Goal: Information Seeking & Learning: Understand process/instructions

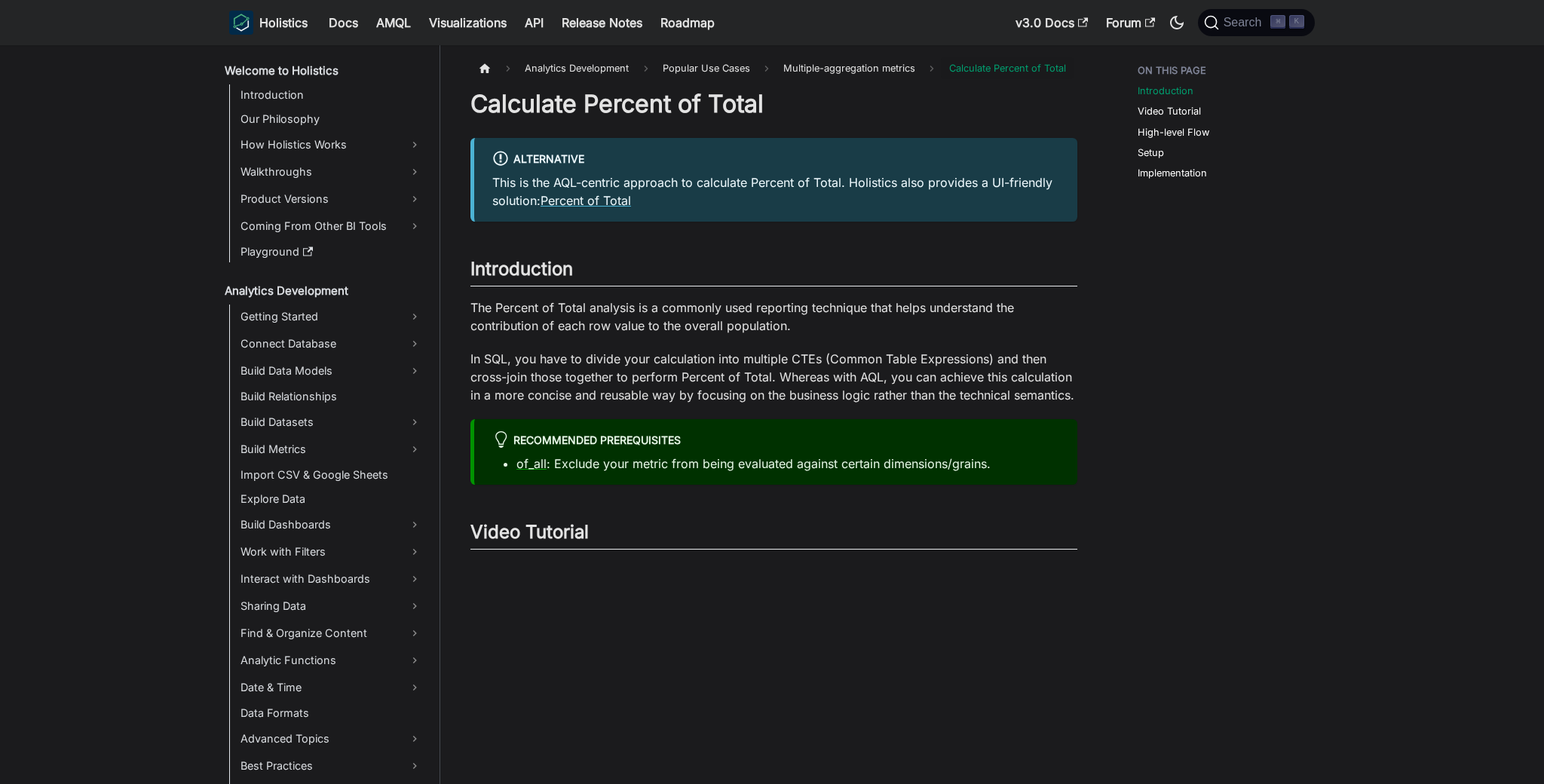
scroll to position [274, 0]
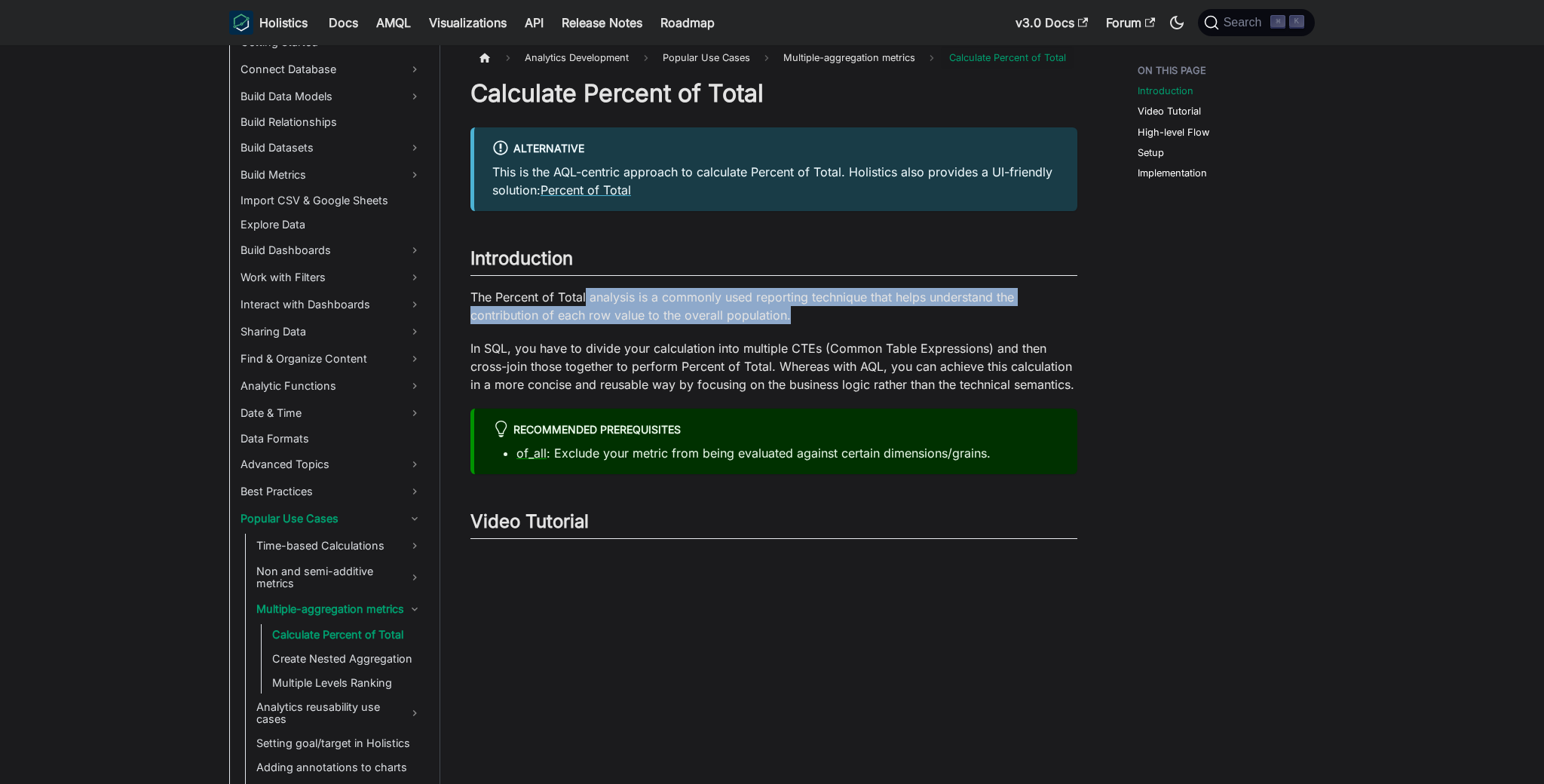
drag, startPoint x: 586, startPoint y: 297, endPoint x: 849, endPoint y: 318, distance: 263.8
click at [849, 318] on p "The Percent of Total analysis is a commonly used reporting technique that helps…" at bounding box center [774, 305] width 607 height 36
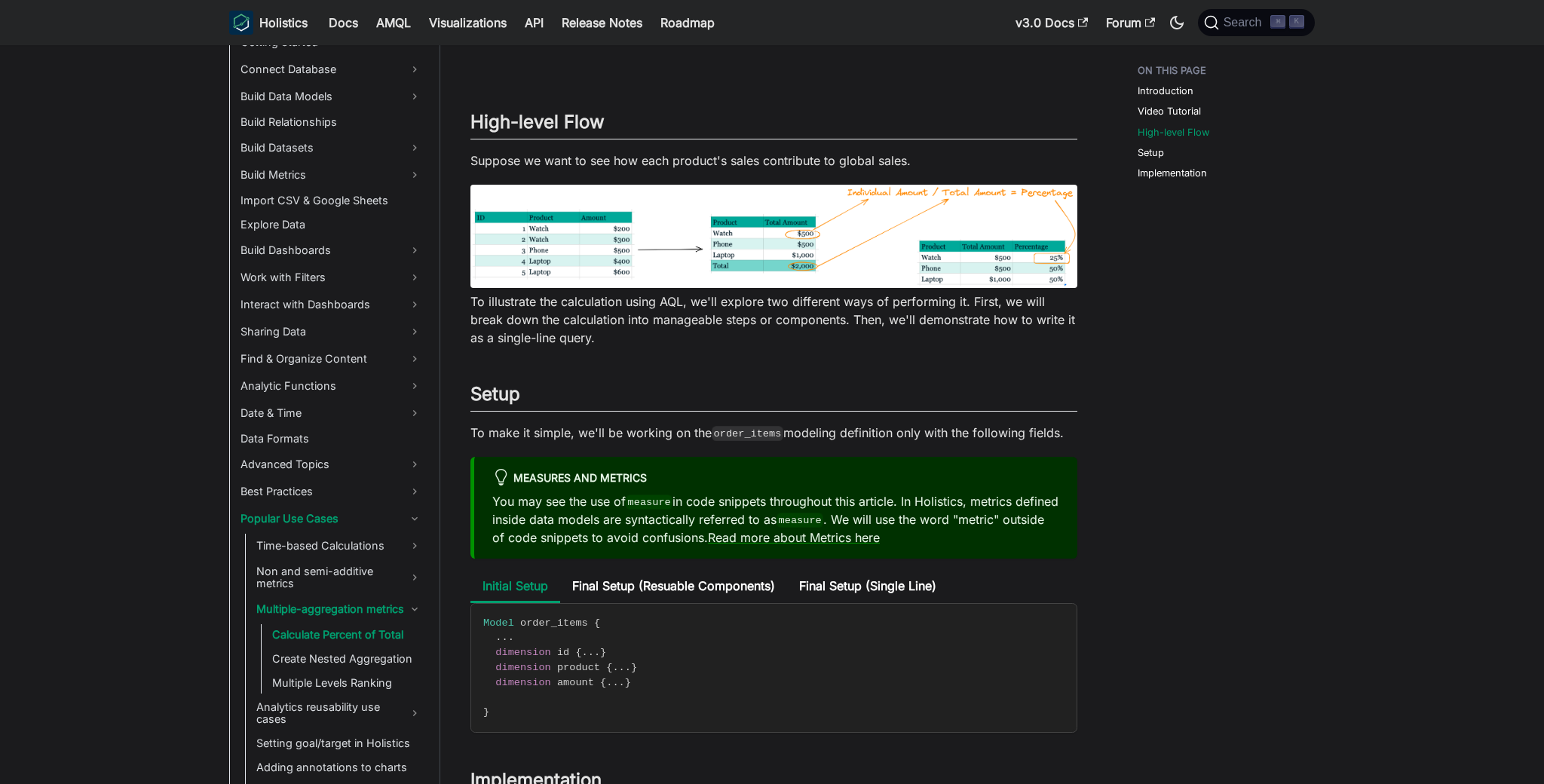
scroll to position [911, 0]
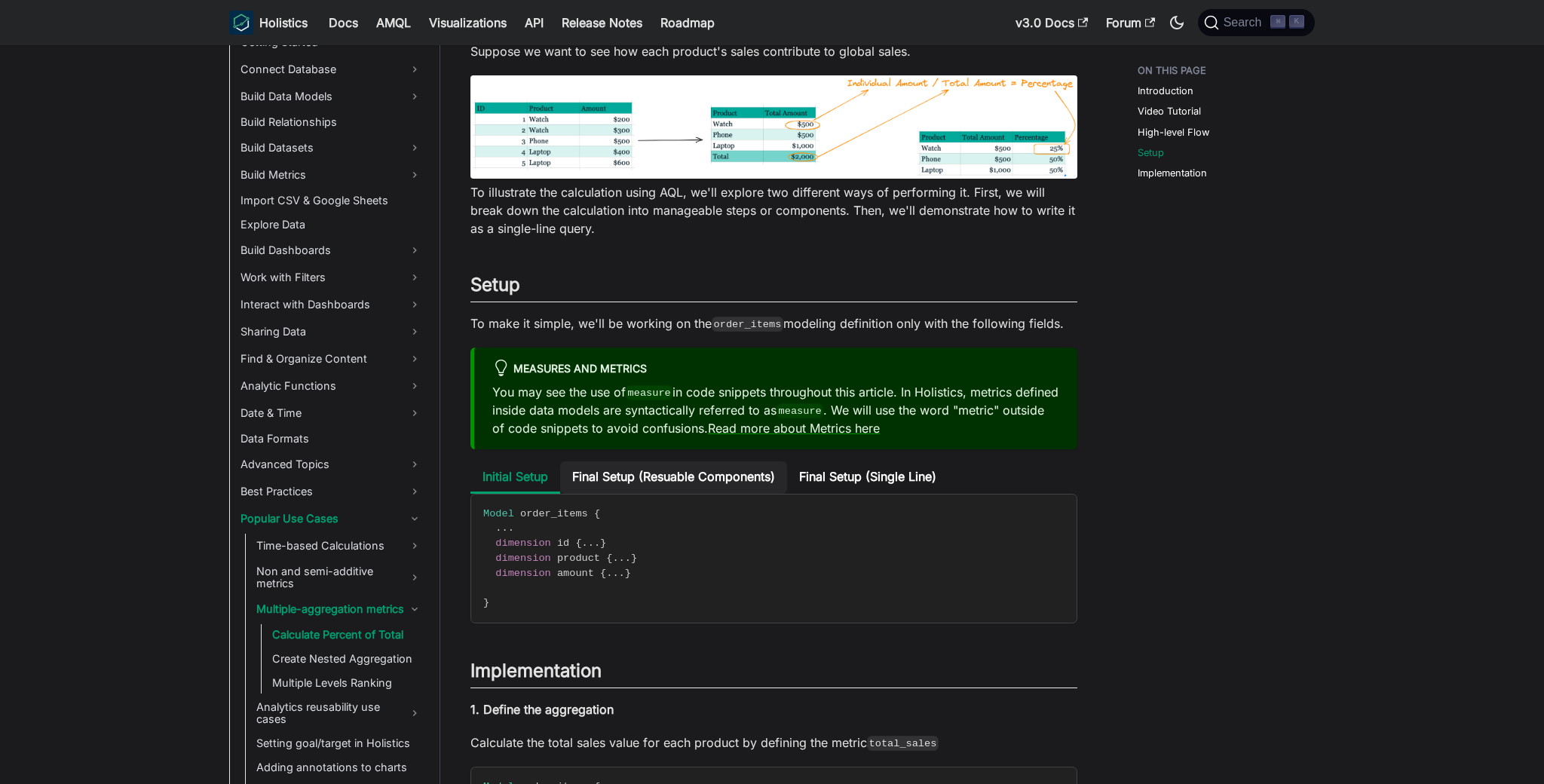
click at [676, 469] on li "Final Setup (Resuable Components)" at bounding box center [673, 477] width 227 height 32
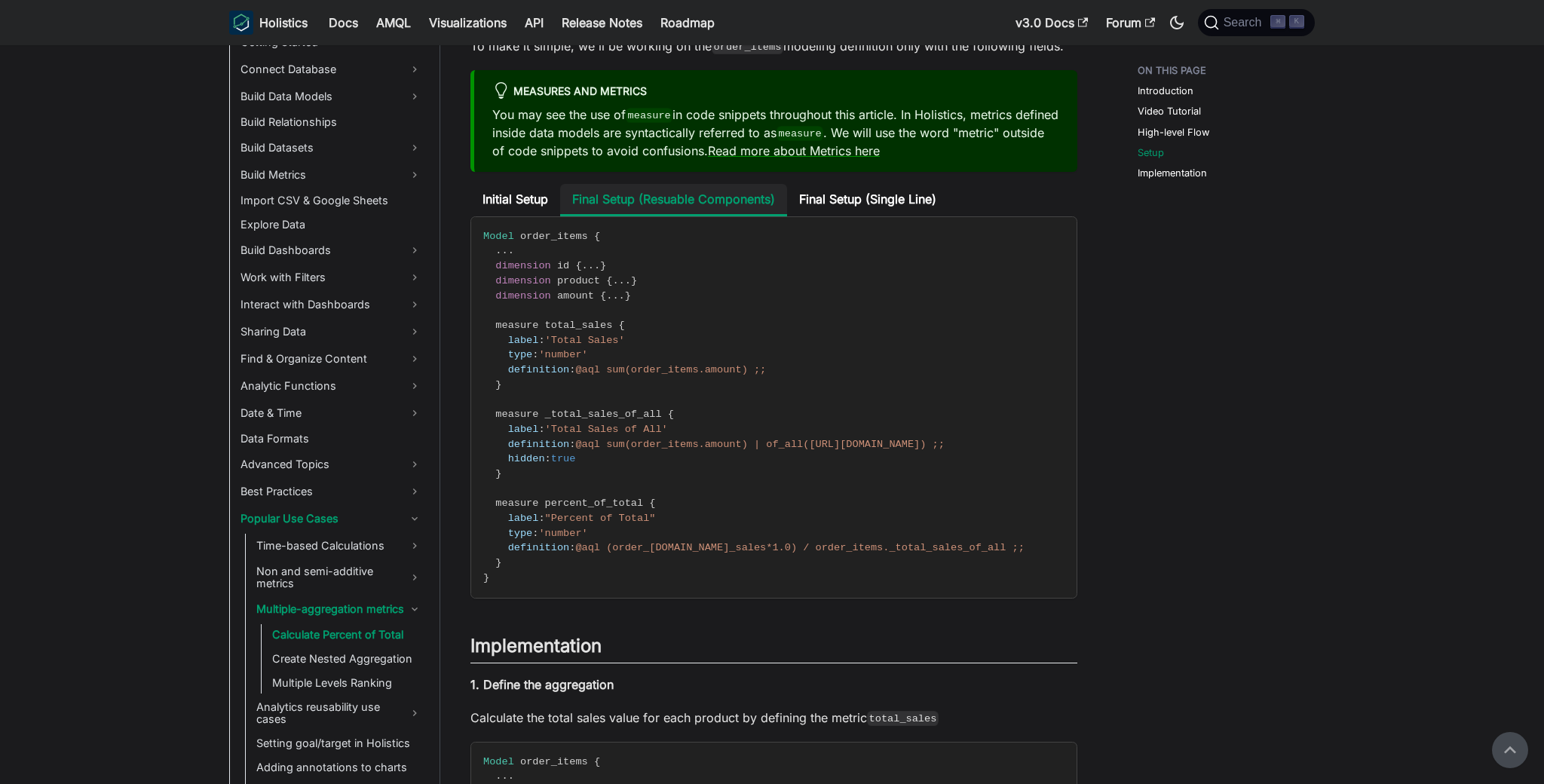
scroll to position [1157, 0]
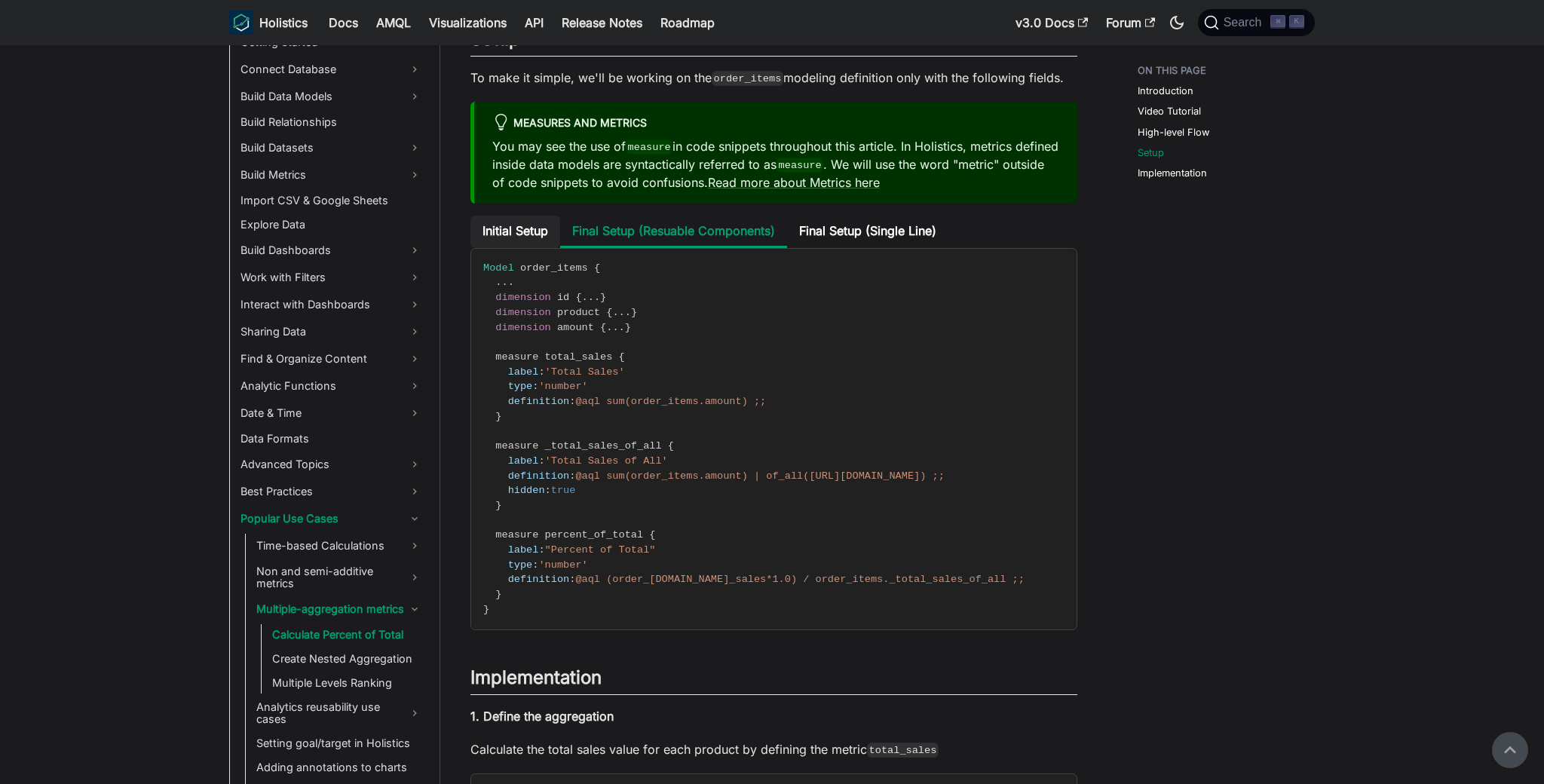
click at [527, 245] on li "Initial Setup" at bounding box center [515, 232] width 89 height 32
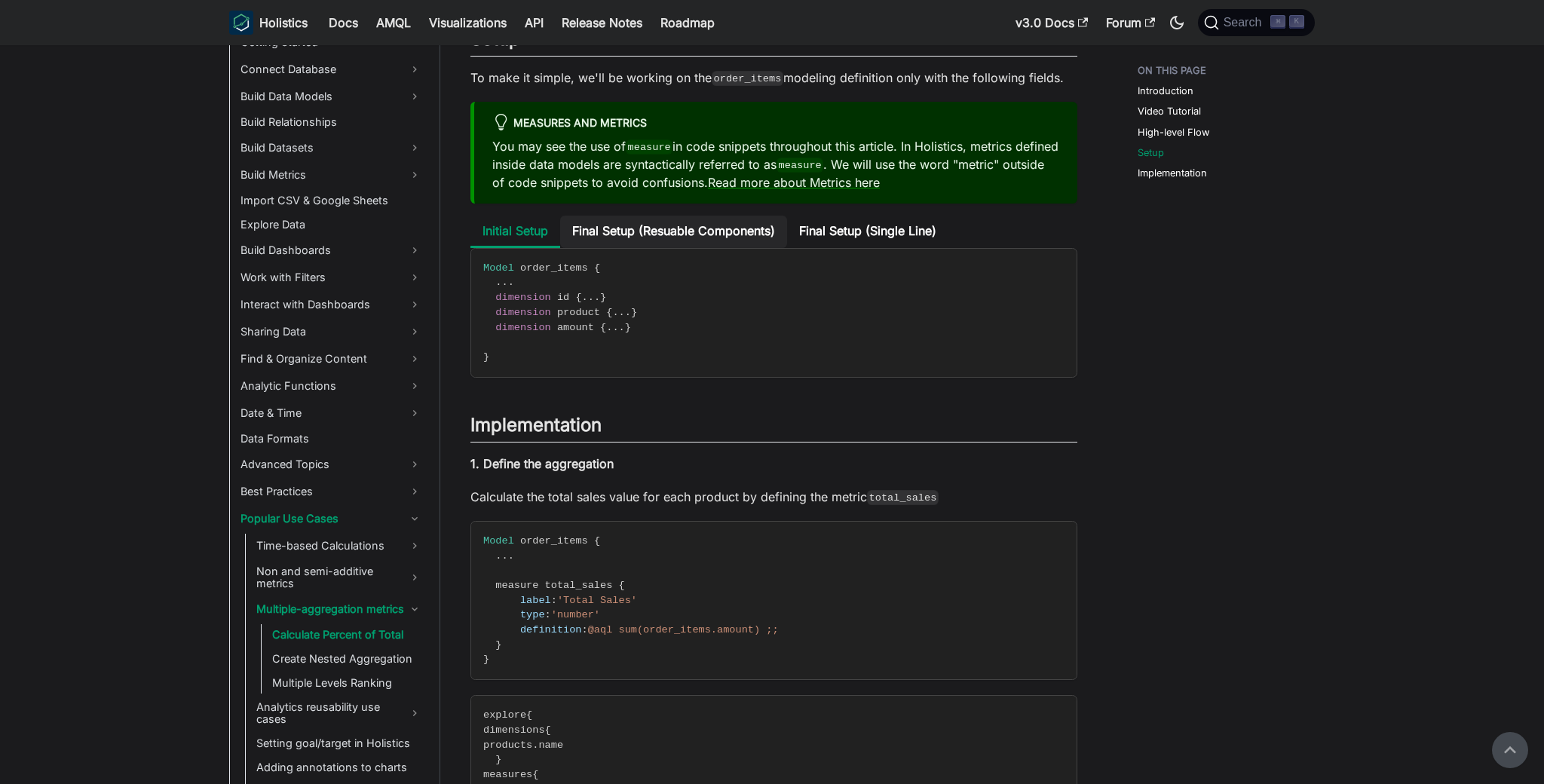
click at [652, 248] on li "Final Setup (Resuable Components)" at bounding box center [673, 232] width 227 height 32
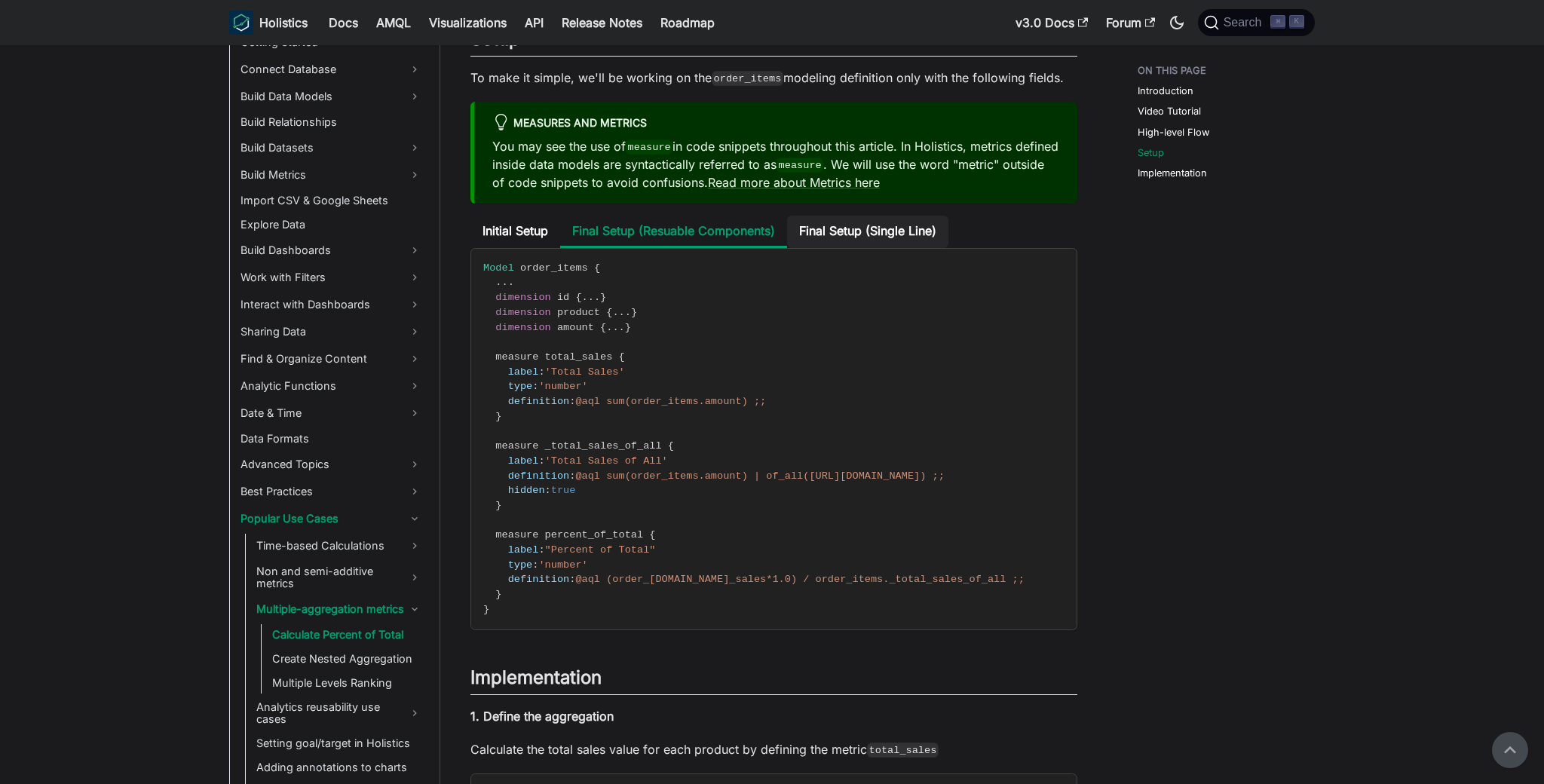
click at [849, 238] on li "Final Setup (Single Line)" at bounding box center [868, 232] width 161 height 32
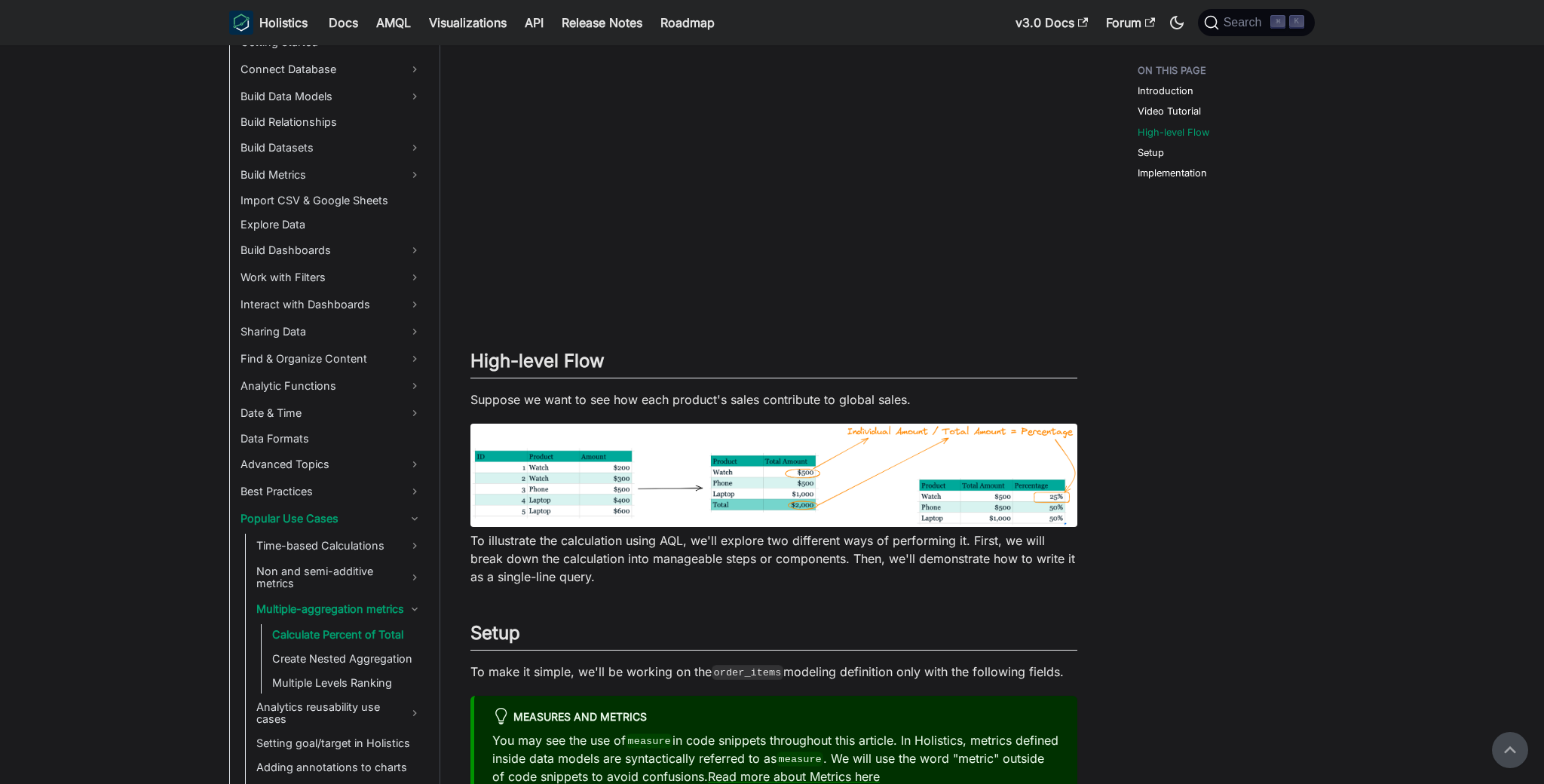
scroll to position [489, 0]
